Goal: Information Seeking & Learning: Compare options

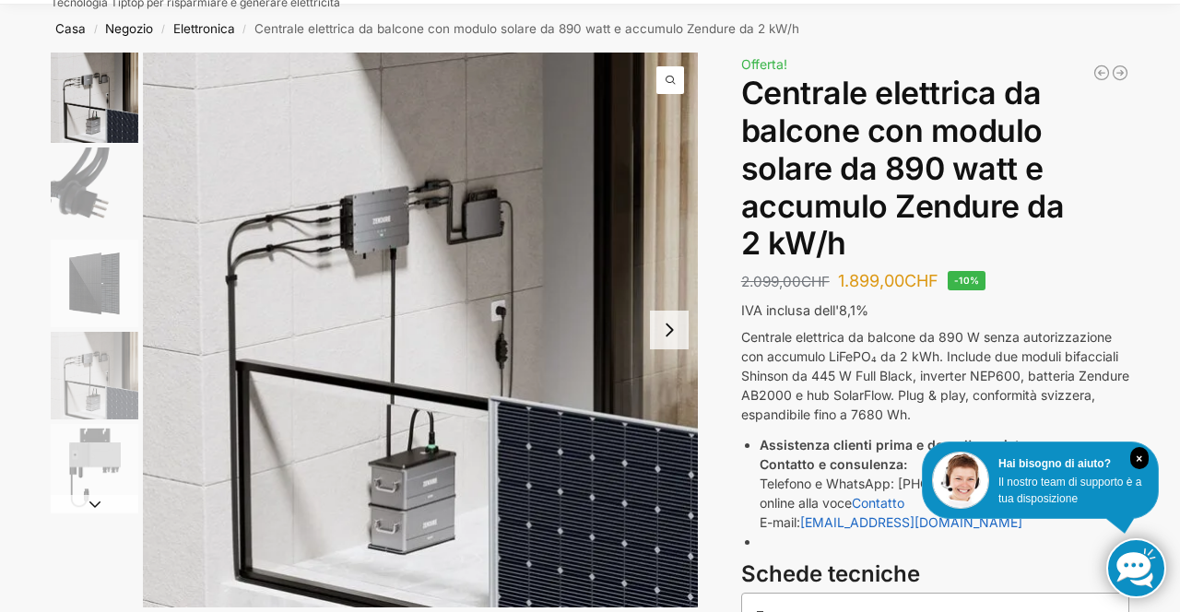
scroll to position [70, 0]
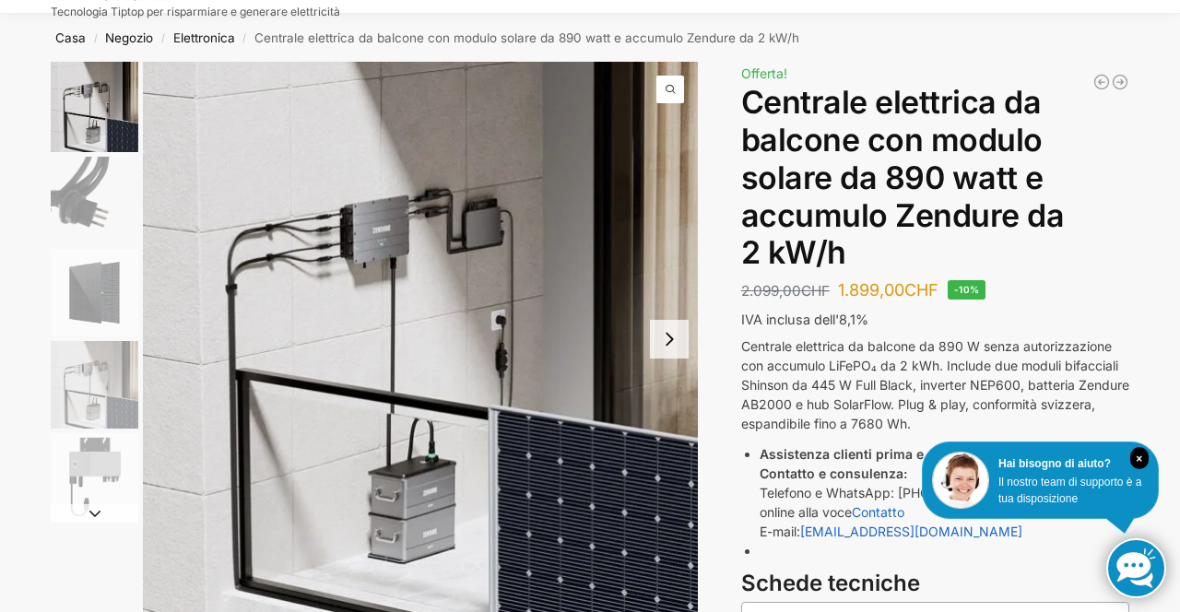
click at [113, 393] on img "4 / 5" at bounding box center [95, 385] width 88 height 88
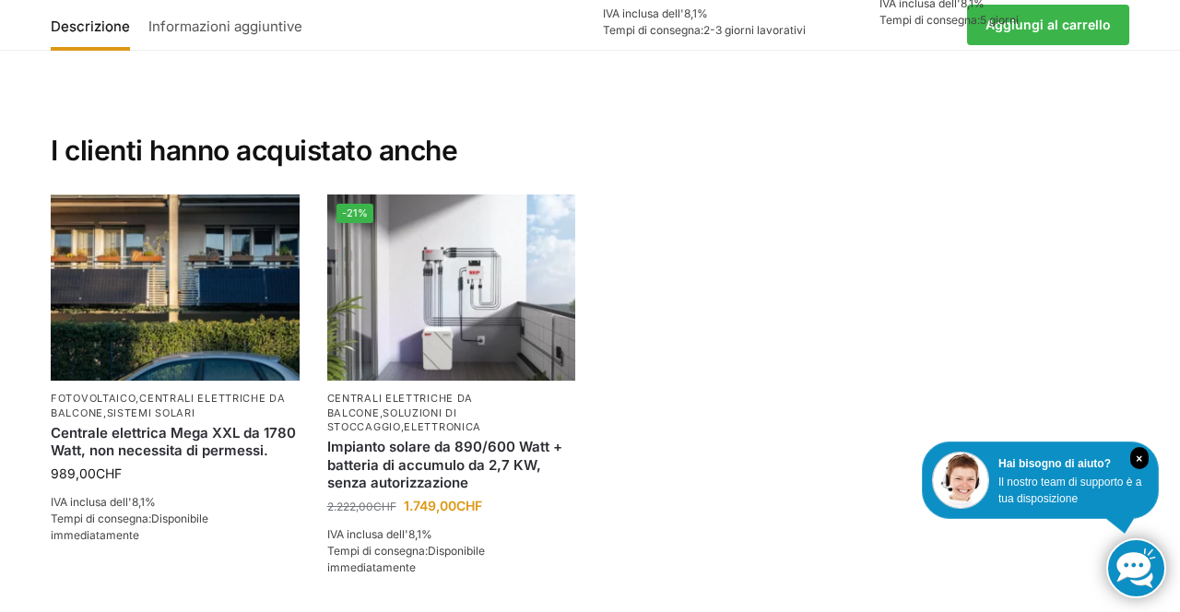
scroll to position [3917, 0]
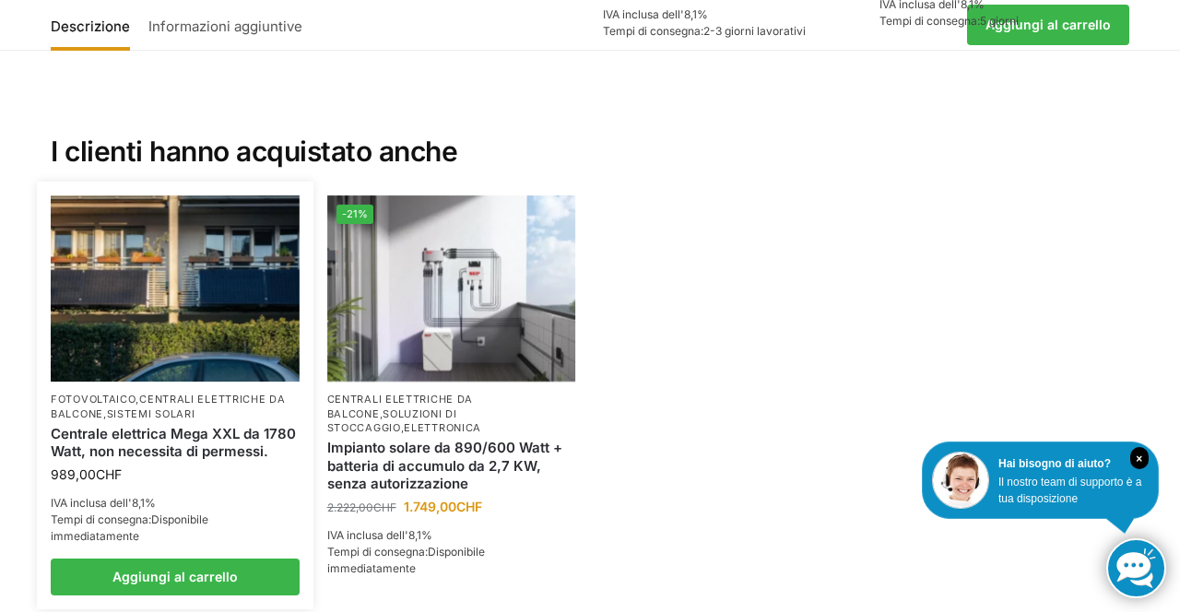
click at [197, 282] on img at bounding box center [175, 288] width 249 height 186
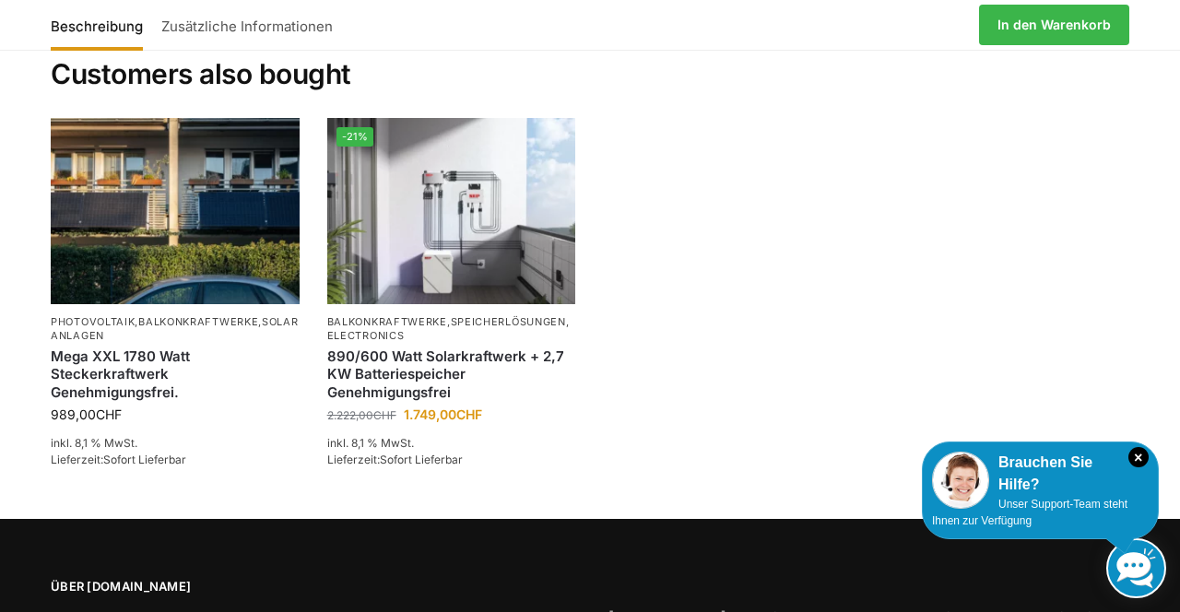
scroll to position [3966, 0]
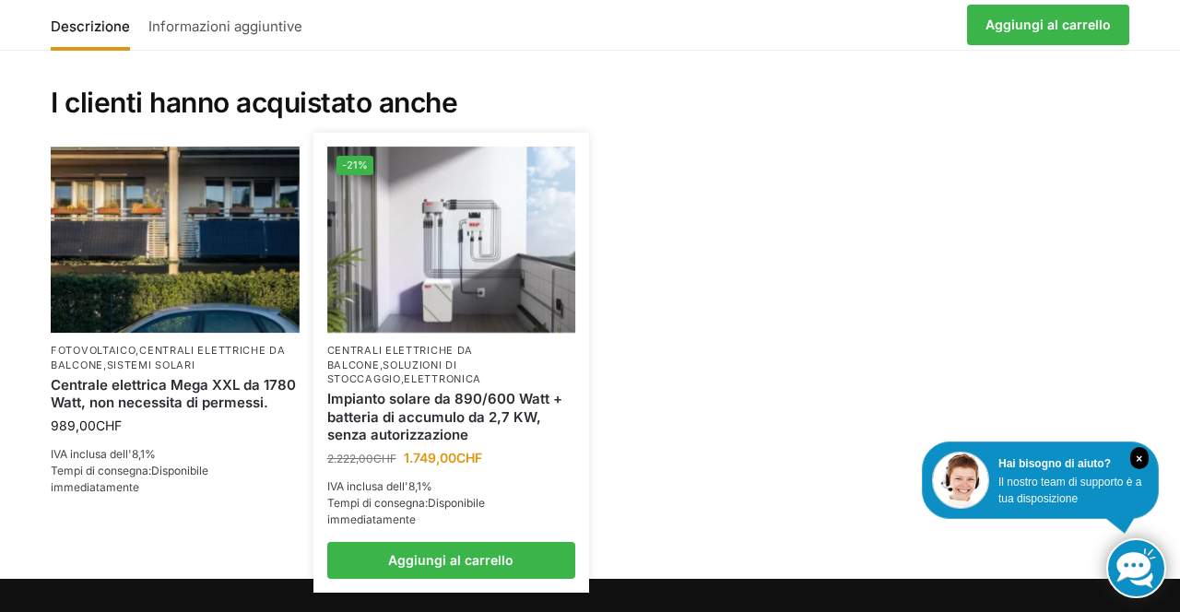
click at [448, 227] on img at bounding box center [451, 240] width 249 height 186
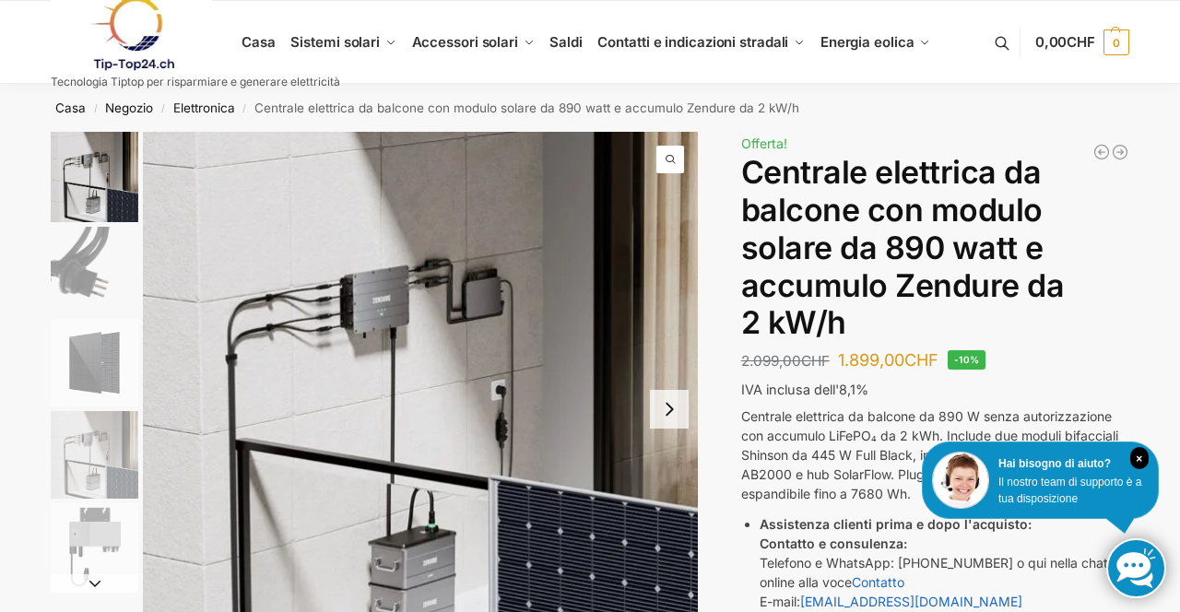
click at [112, 458] on img "4 / 5" at bounding box center [95, 455] width 88 height 88
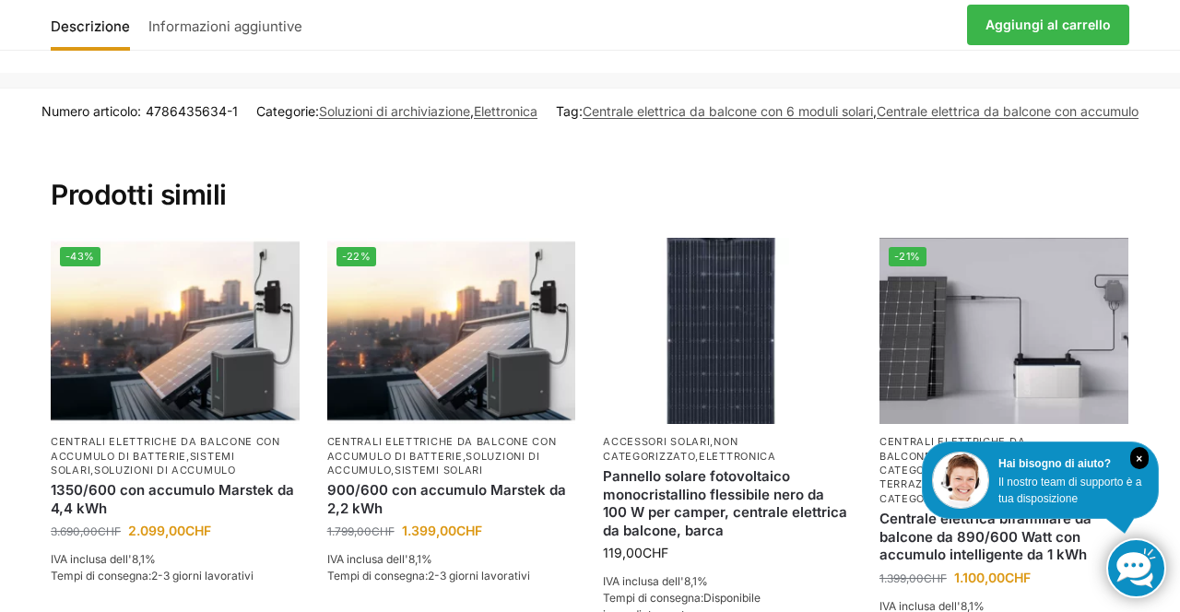
scroll to position [3367, 0]
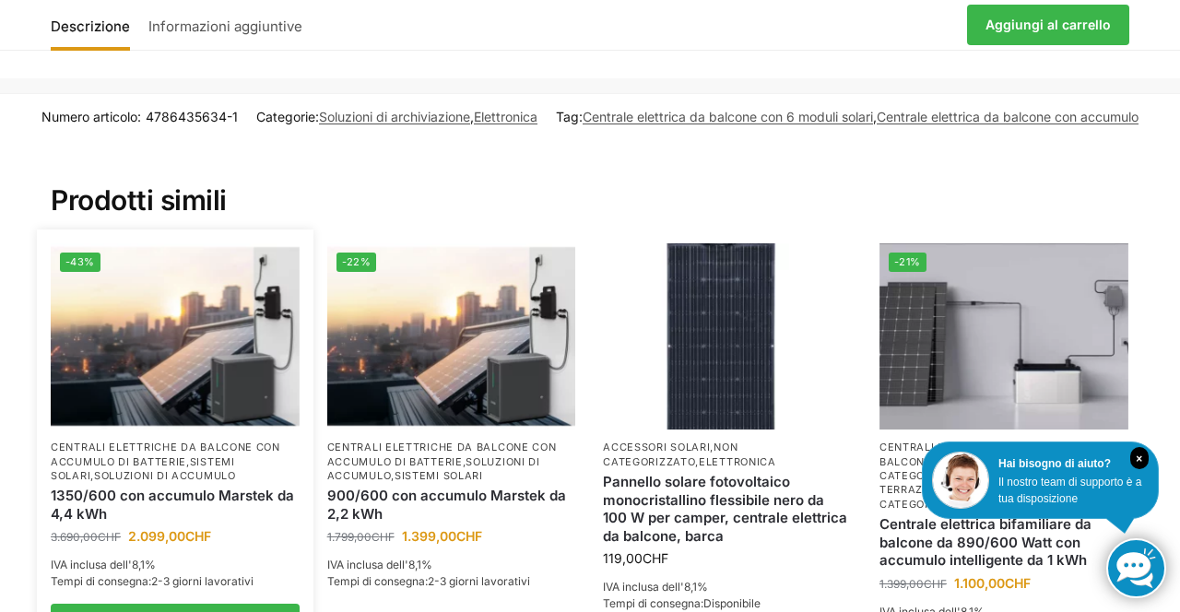
click at [217, 315] on img at bounding box center [175, 336] width 249 height 186
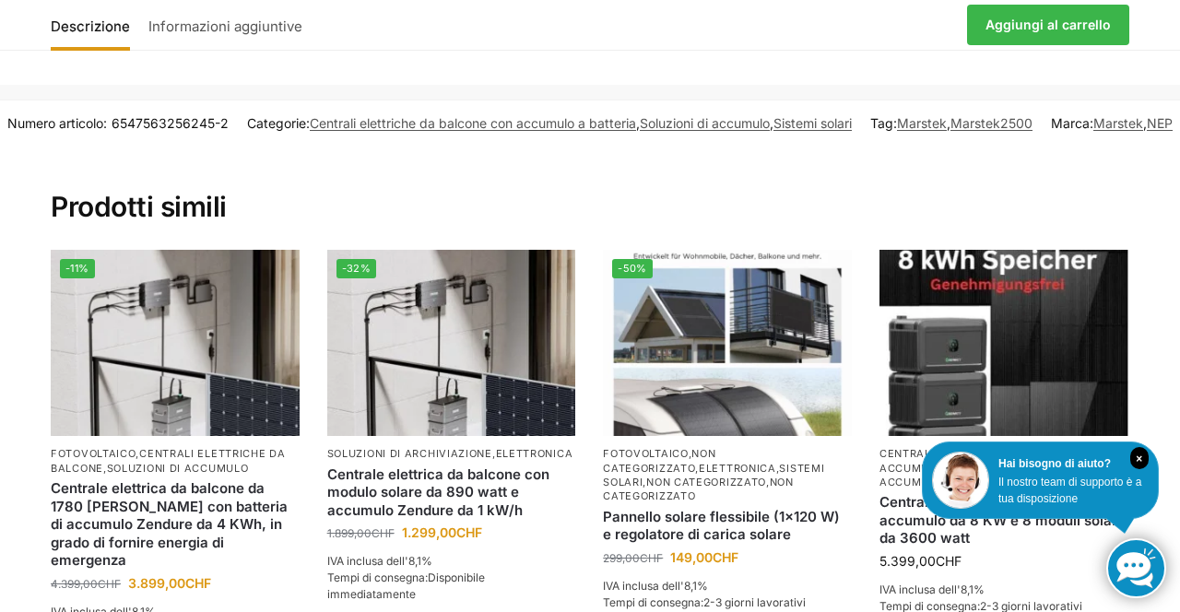
scroll to position [2727, 0]
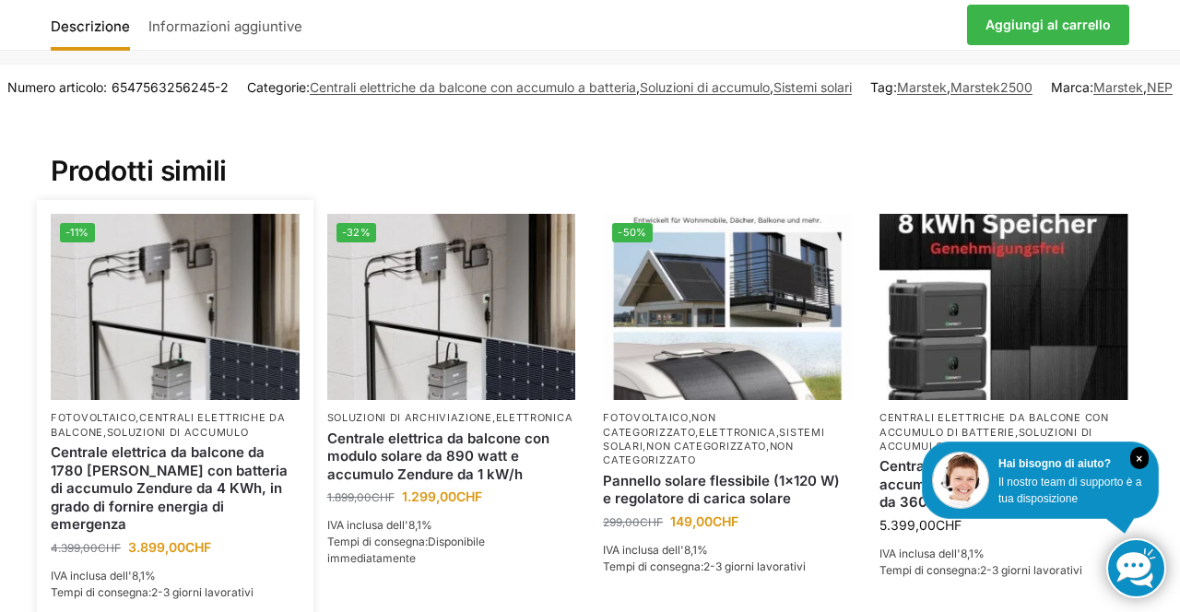
click at [178, 348] on img at bounding box center [175, 307] width 249 height 186
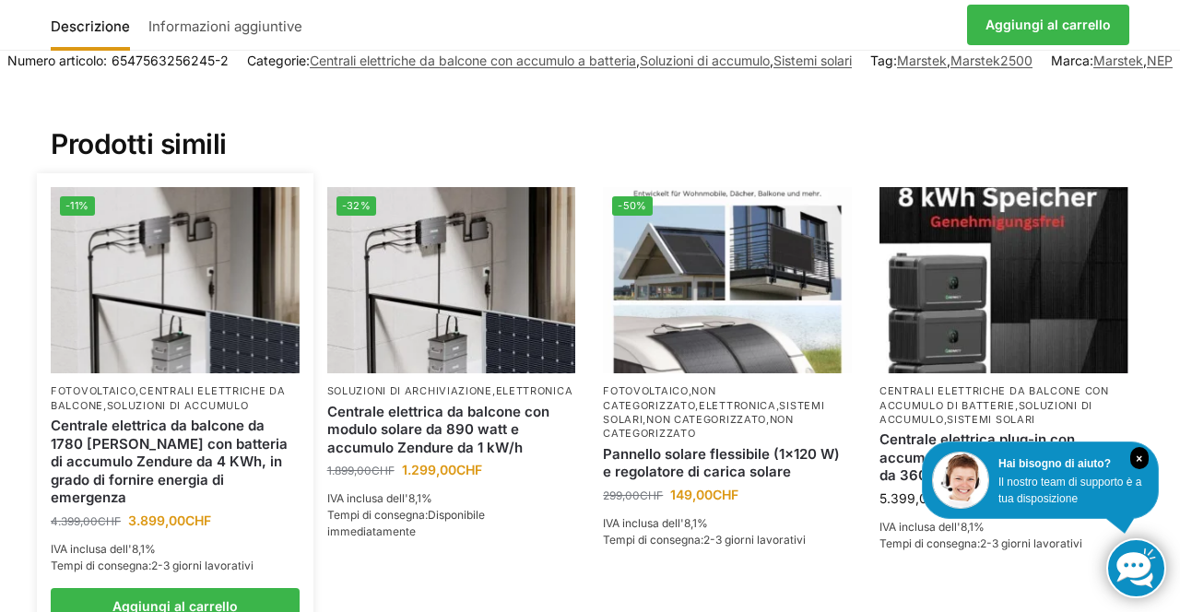
scroll to position [2786, 0]
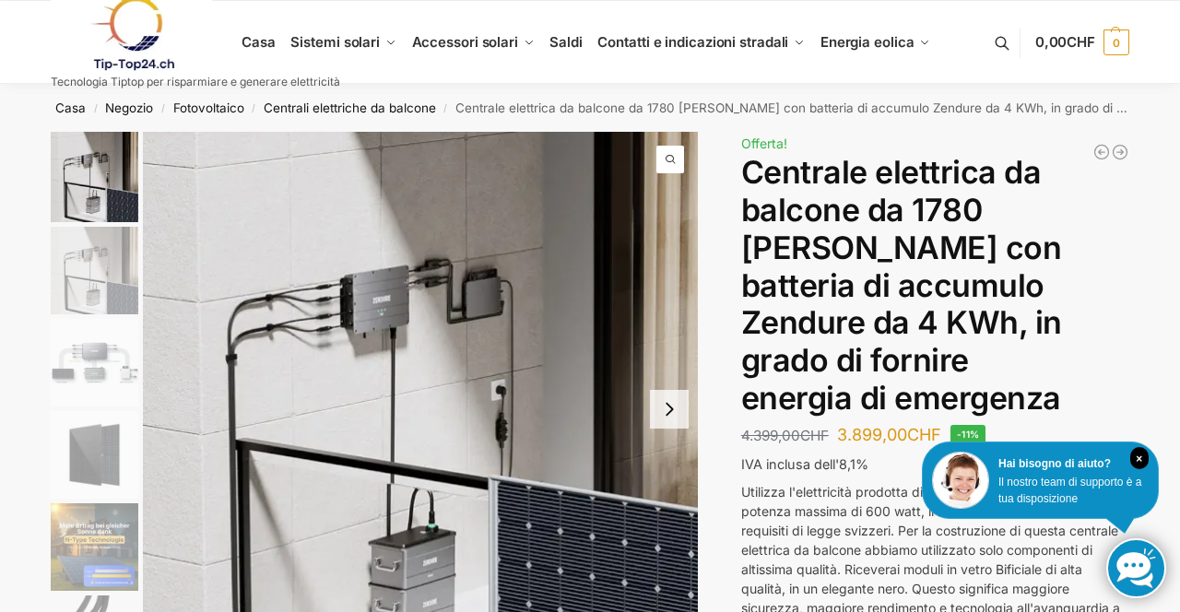
click at [109, 370] on img "3 / 11" at bounding box center [95, 363] width 88 height 88
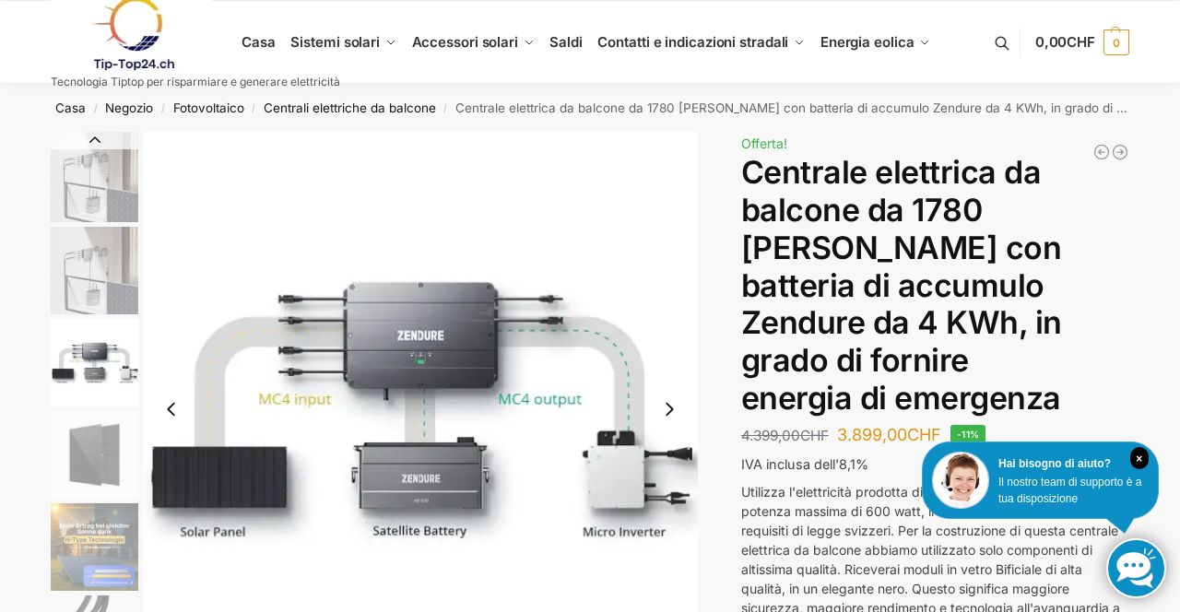
click at [608, 196] on img "3 / 11" at bounding box center [420, 409] width 555 height 555
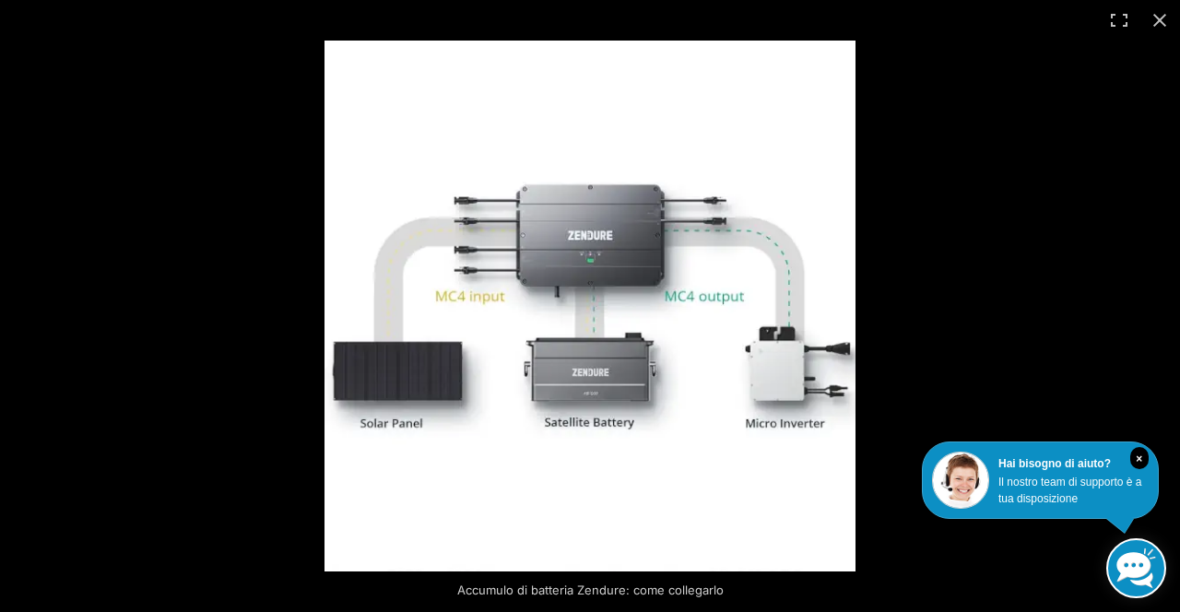
click at [705, 162] on img at bounding box center [589, 306] width 531 height 531
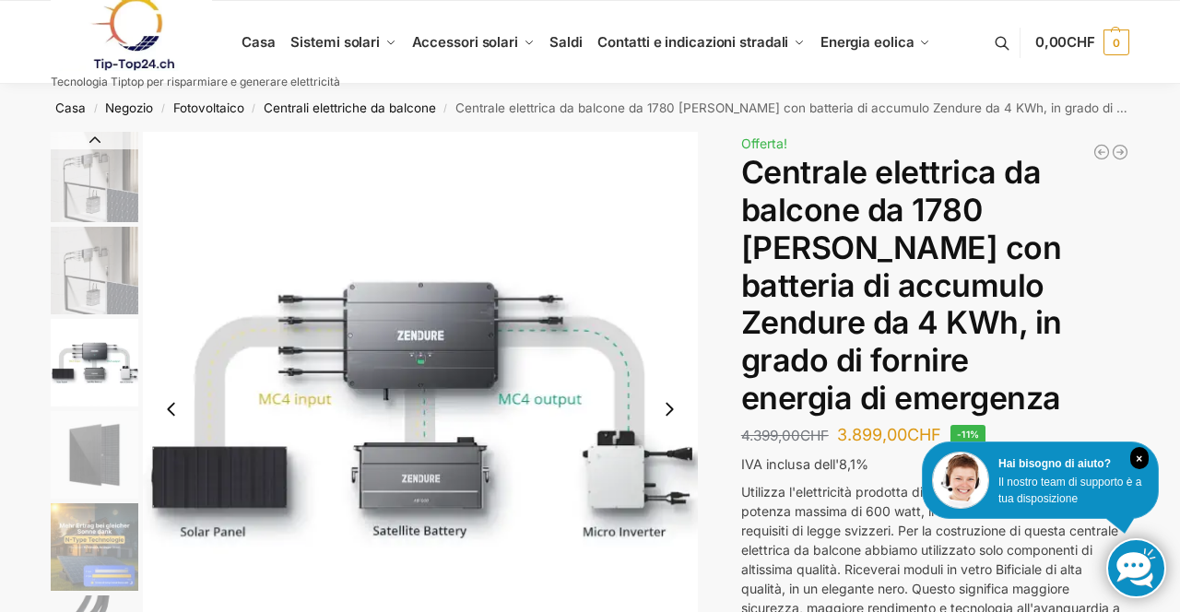
click at [119, 542] on img "5 / 11" at bounding box center [95, 547] width 88 height 88
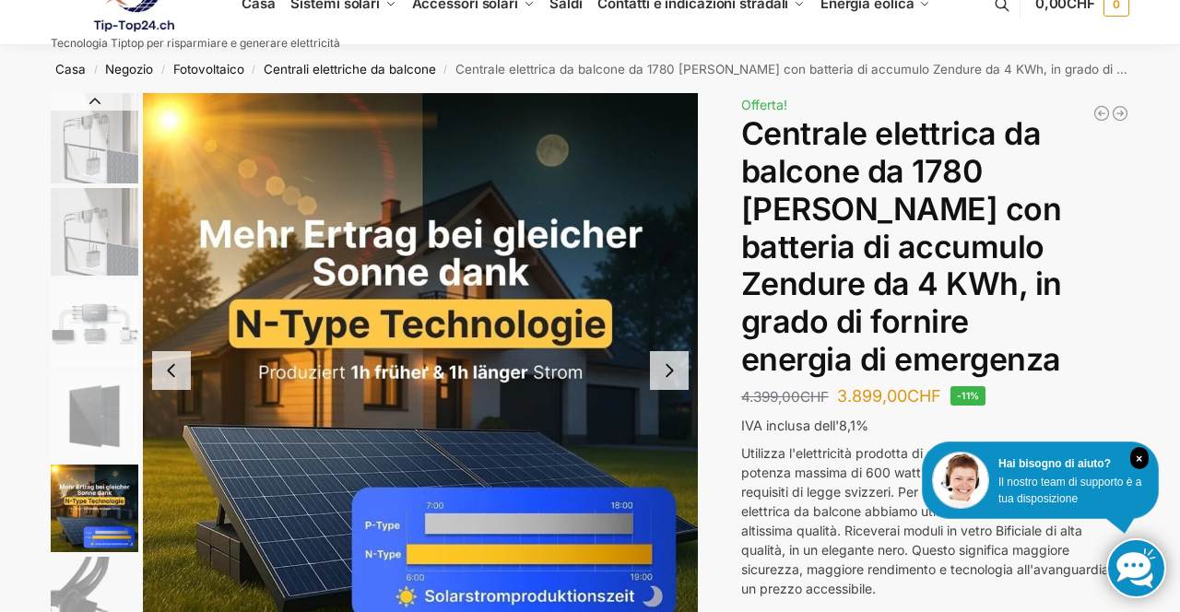
scroll to position [20, 0]
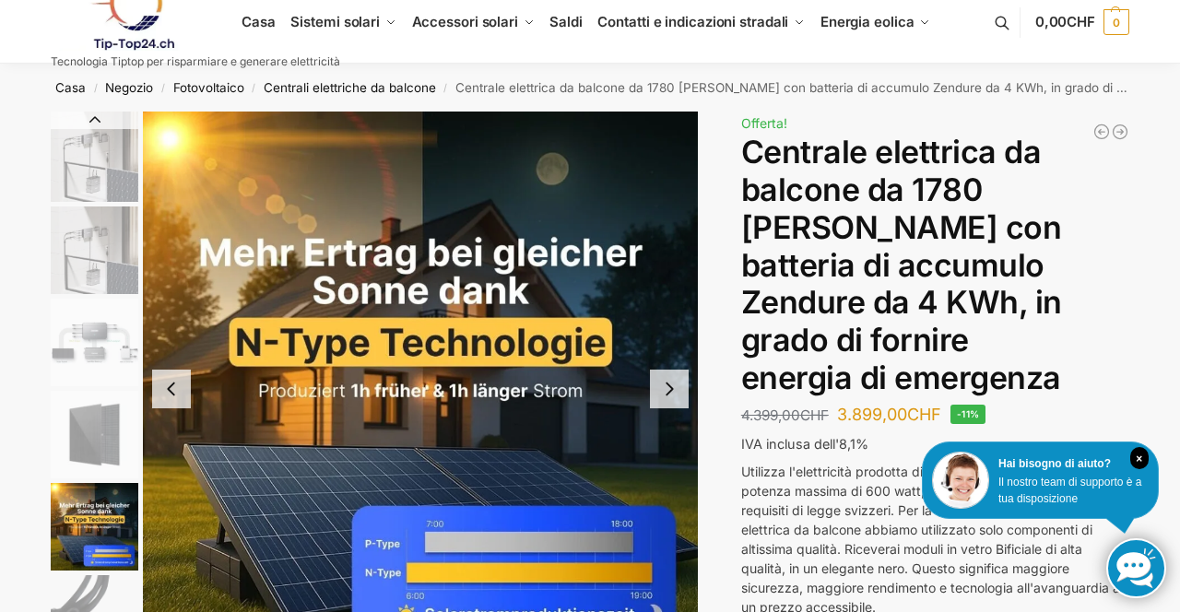
click at [116, 343] on img "3 / 11" at bounding box center [95, 343] width 88 height 88
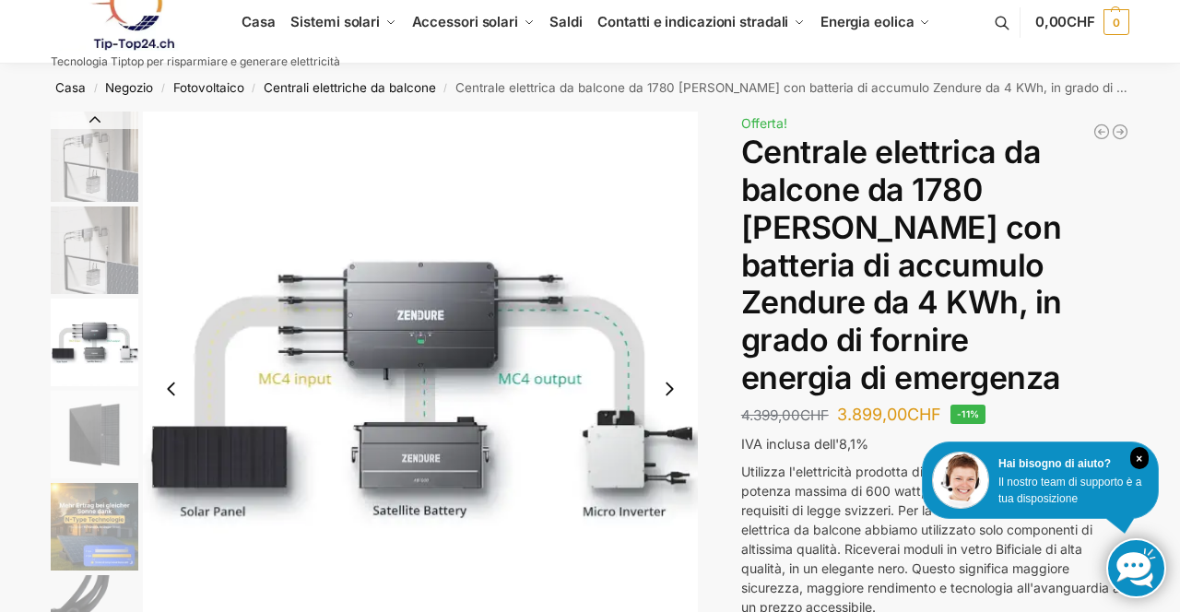
click at [77, 232] on img "2 / 11" at bounding box center [95, 250] width 88 height 88
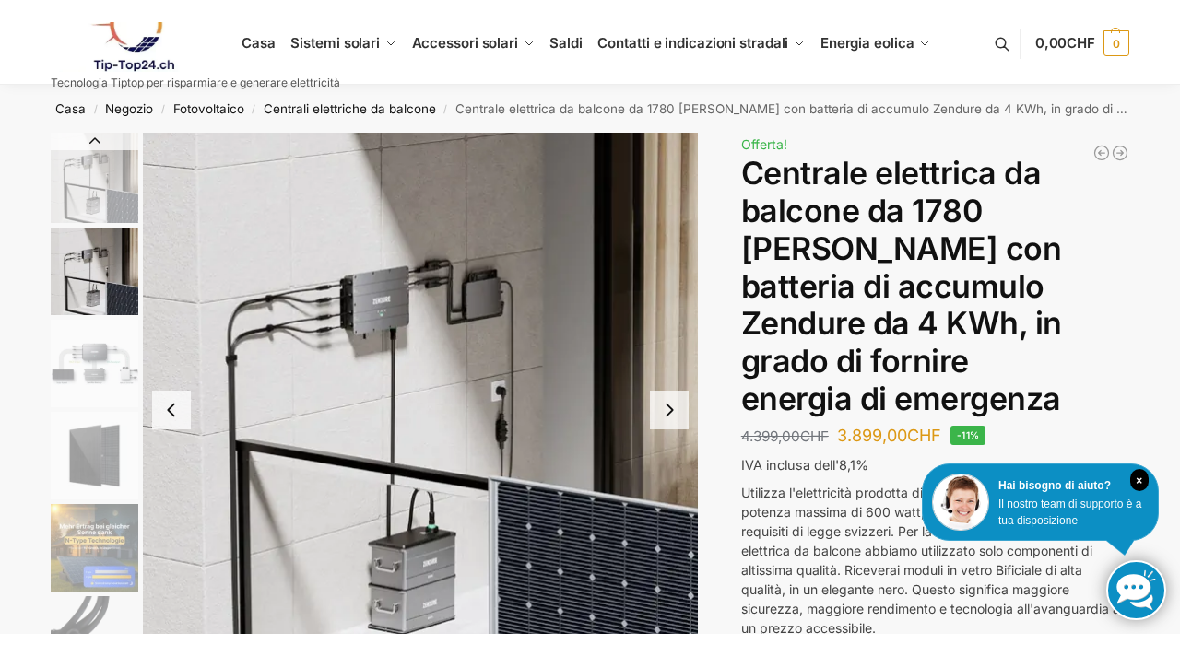
scroll to position [23, 0]
